Goal: Information Seeking & Learning: Learn about a topic

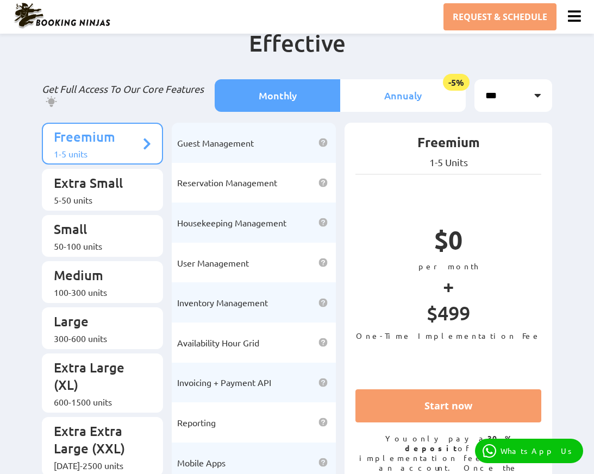
scroll to position [56, 0]
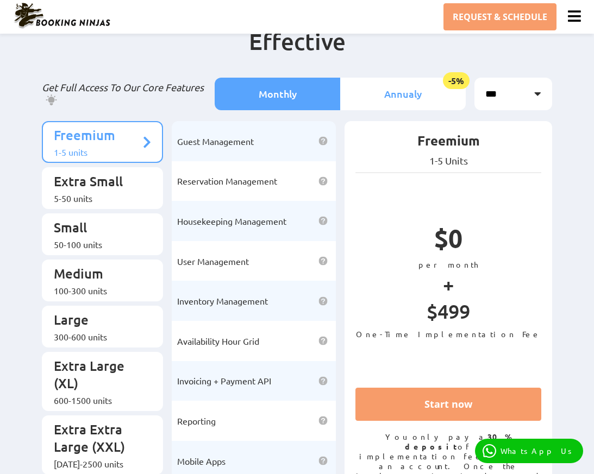
click at [385, 82] on li "Annualy -5%" at bounding box center [402, 94] width 125 height 33
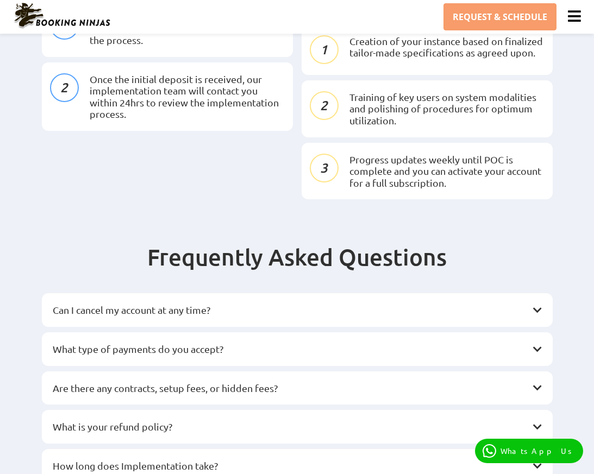
scroll to position [1561, 0]
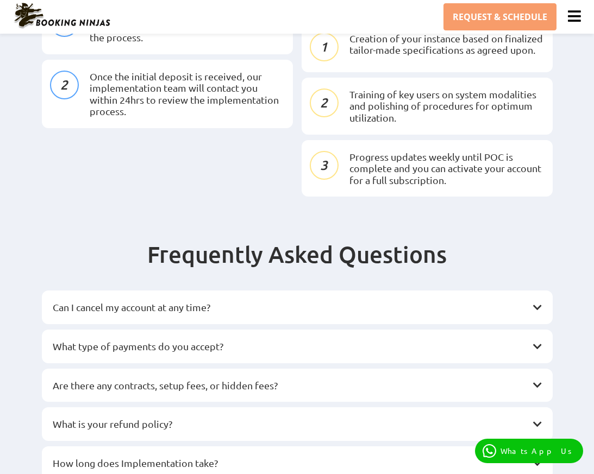
click at [215, 457] on h3 "How long does Implementation take?" at bounding box center [292, 463] width 478 height 12
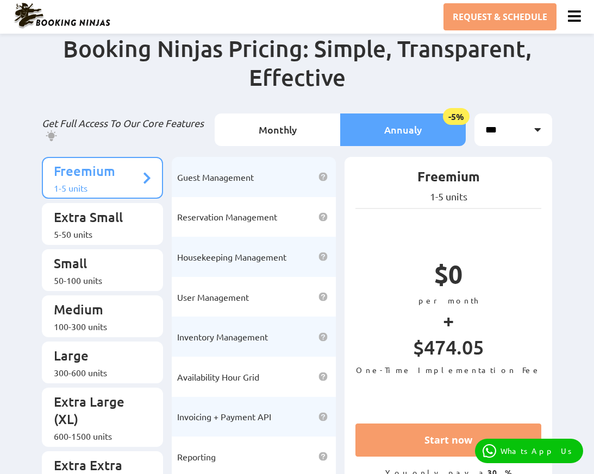
scroll to position [0, 0]
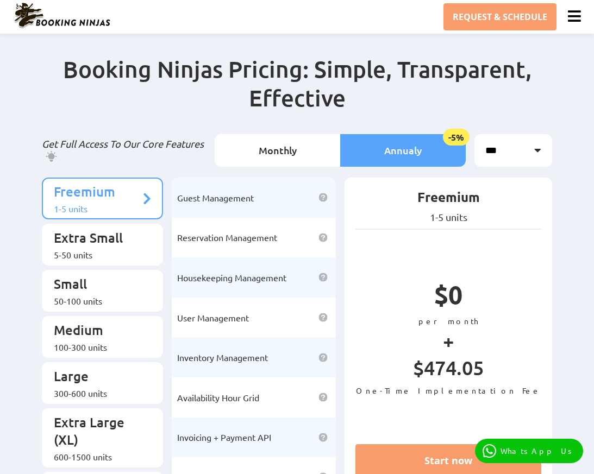
click at [108, 142] on p "Get Full Access To Our Core Features" at bounding box center [124, 150] width 165 height 25
click at [206, 192] on span "Guest Management" at bounding box center [215, 197] width 77 height 11
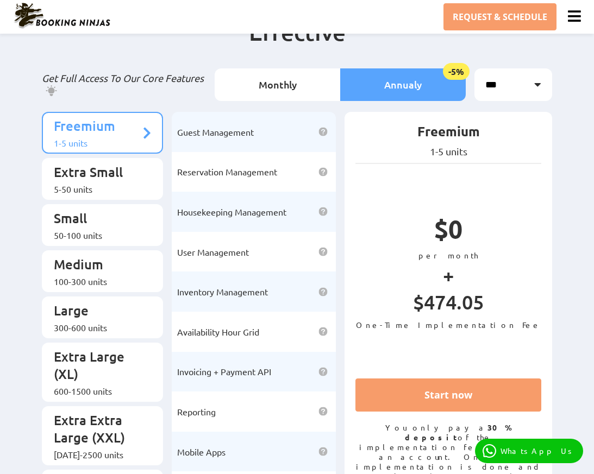
scroll to position [86, 0]
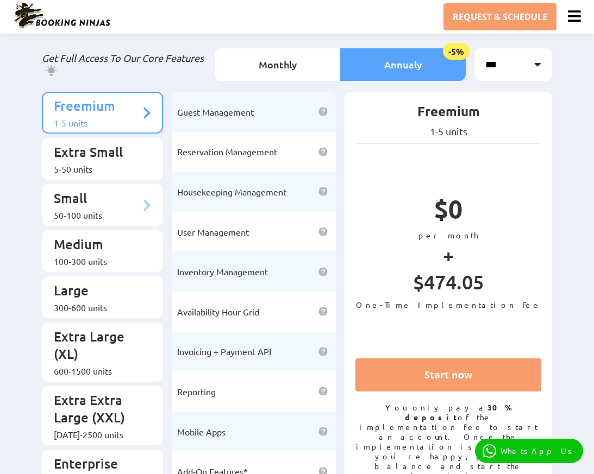
click at [105, 191] on p "Small" at bounding box center [97, 200] width 86 height 20
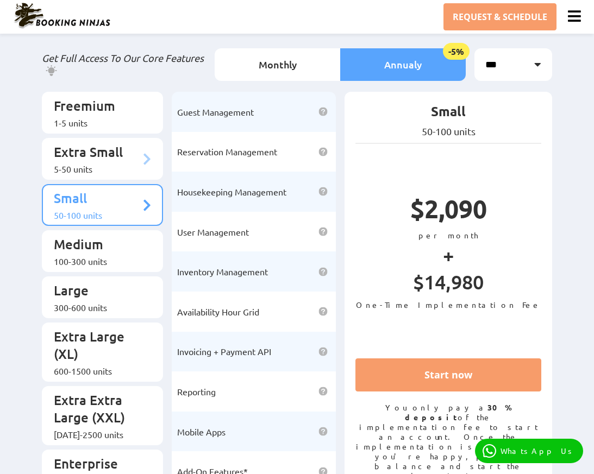
click at [105, 164] on div "5-50 units" at bounding box center [97, 169] width 86 height 11
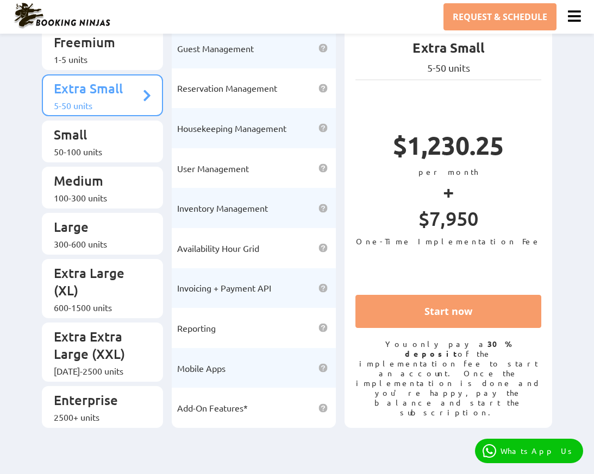
scroll to position [0, 0]
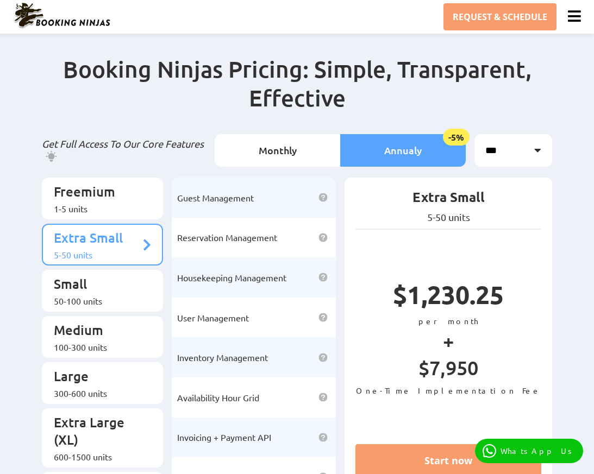
click at [569, 11] on icon at bounding box center [574, 16] width 13 height 15
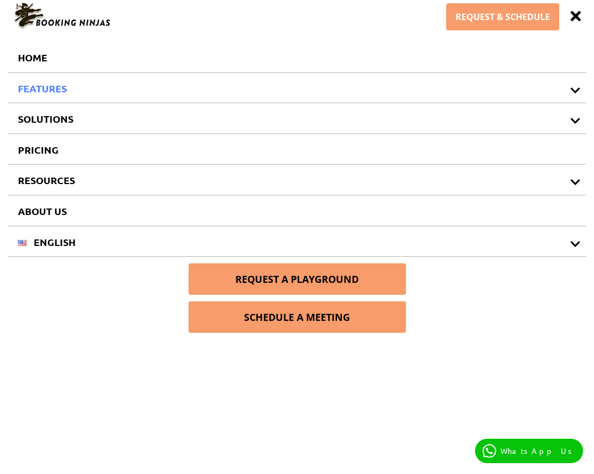
click at [55, 92] on link "FEATURES" at bounding box center [296, 88] width 577 height 30
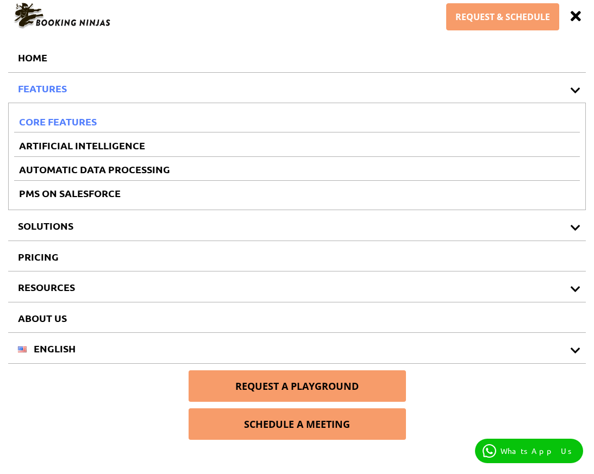
click at [56, 118] on link "CORE FEATURES" at bounding box center [296, 120] width 565 height 23
